Goal: Communication & Community: Ask a question

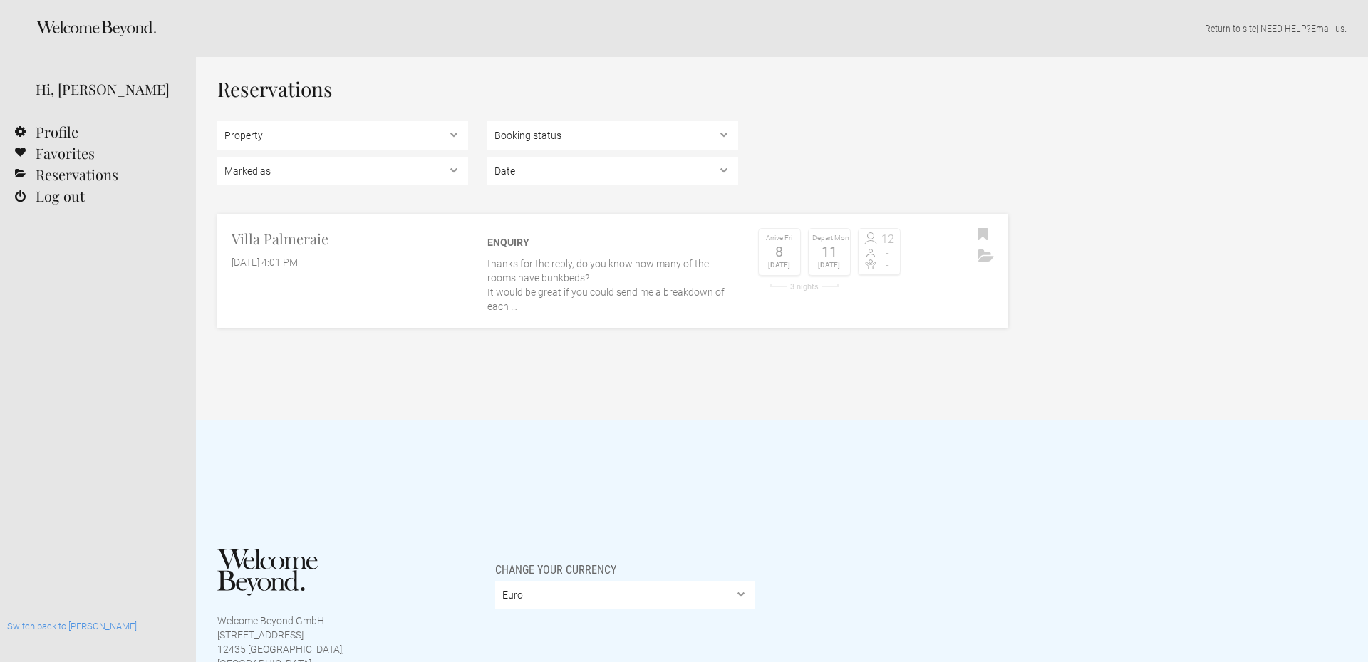
click at [413, 267] on div "[DATE] 4:01 PM" at bounding box center [350, 262] width 237 height 14
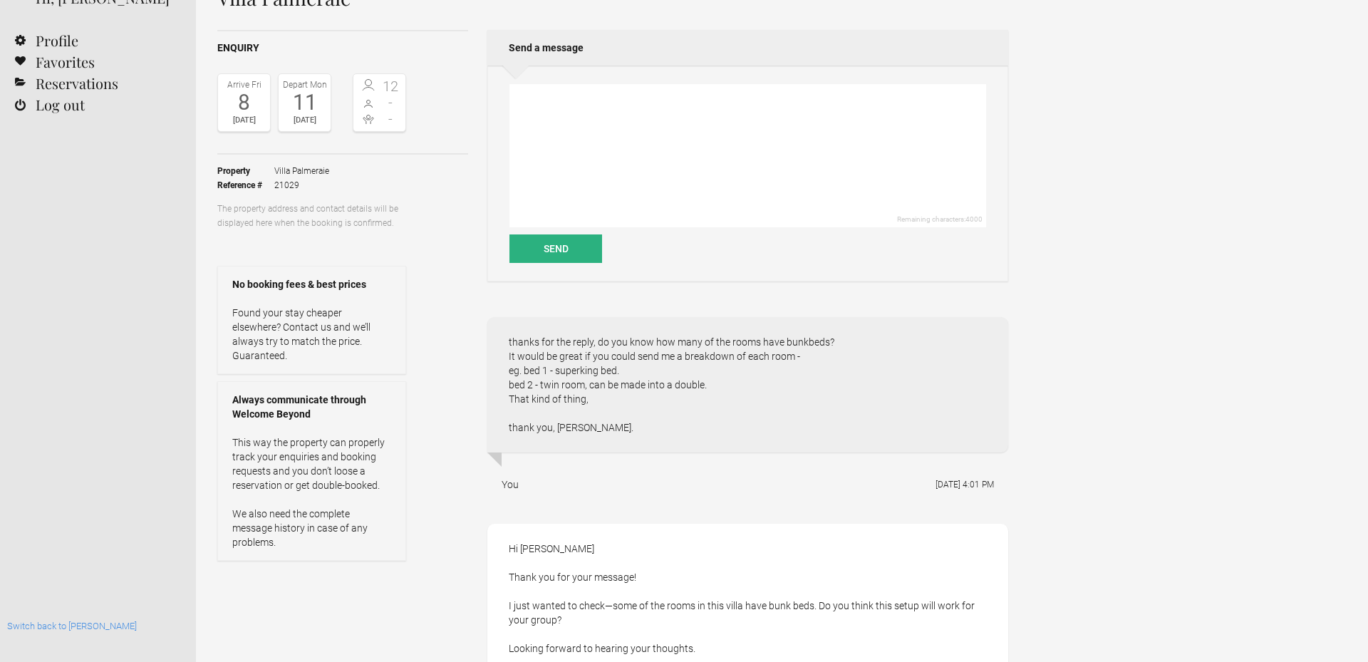
scroll to position [50, 0]
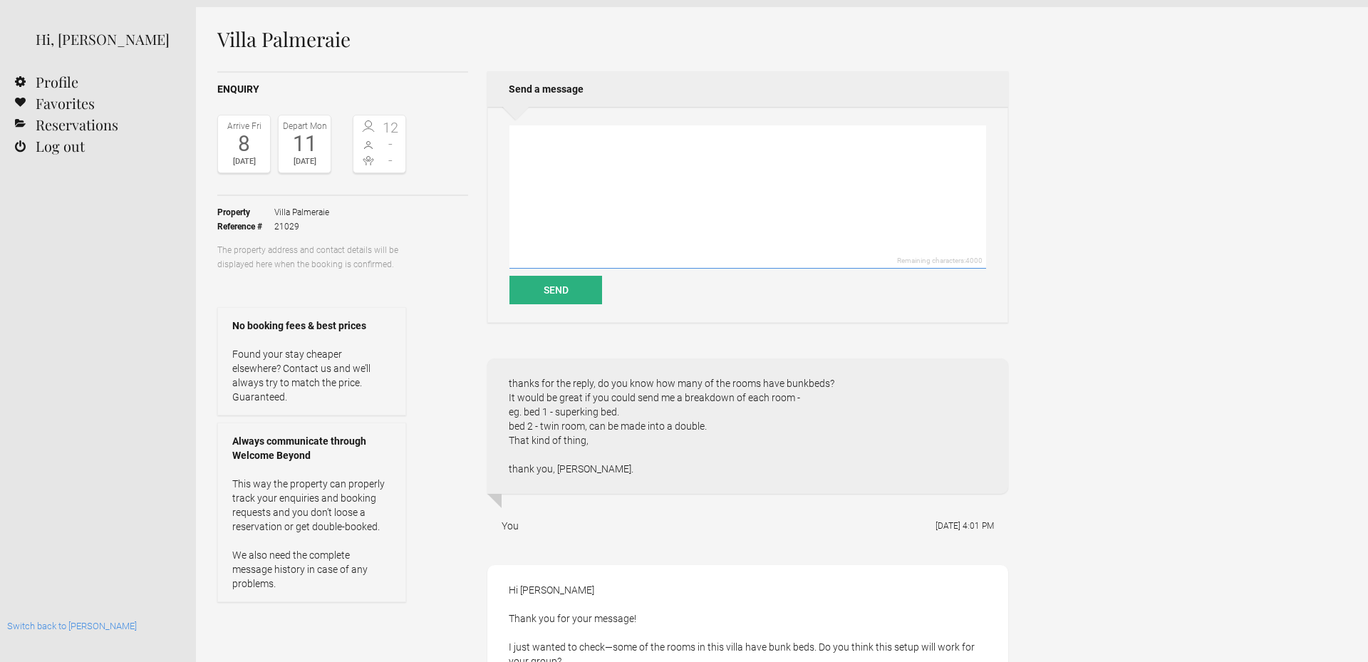
click at [571, 190] on textarea at bounding box center [747, 196] width 477 height 143
paste textarea "Hello, did you receive my recent email? I would like to know the breakdown of a…"
type textarea "Hello, did you receive my recent email? I would like to know the breakdown of a…"
